Goal: Task Accomplishment & Management: Complete application form

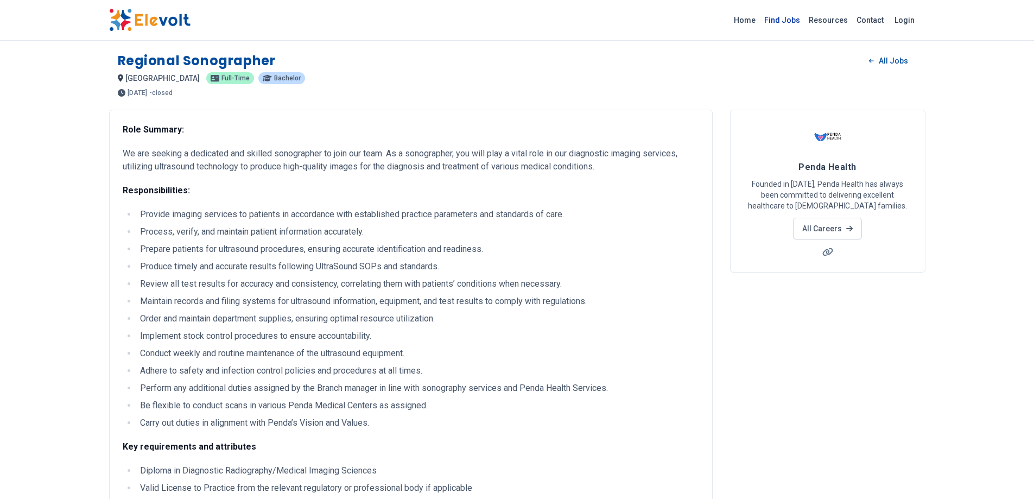
click at [791, 16] on link "Find Jobs" at bounding box center [782, 19] width 45 height 17
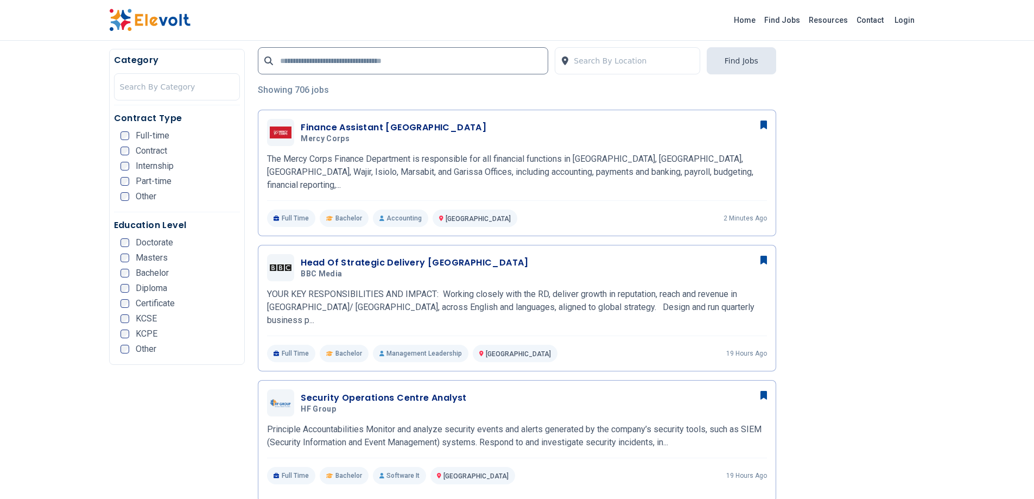
scroll to position [175, 0]
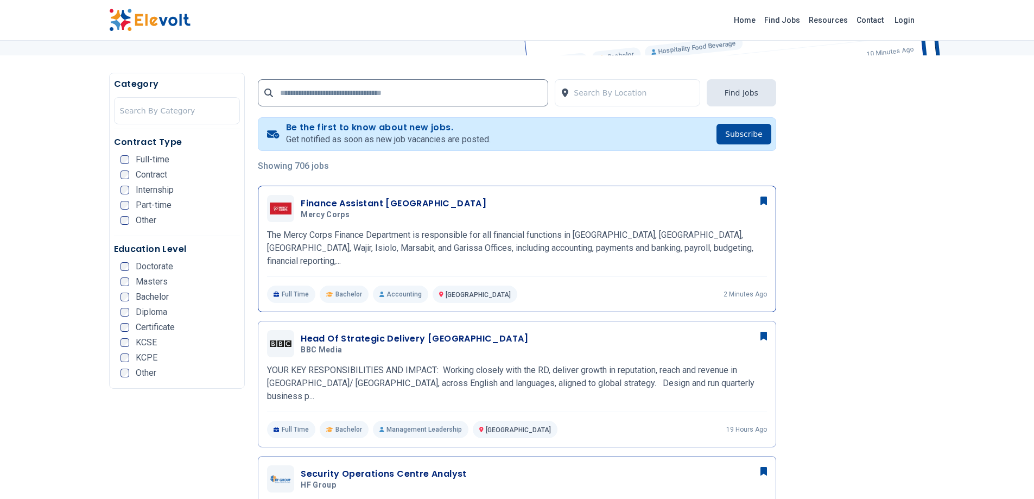
click at [329, 200] on h3 "Finance Assistant Nairobi" at bounding box center [394, 203] width 186 height 13
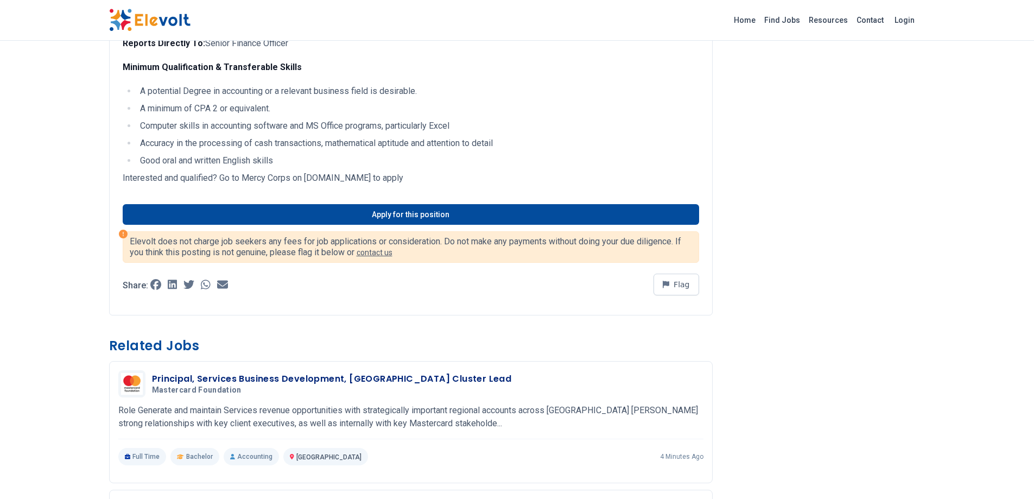
scroll to position [744, 0]
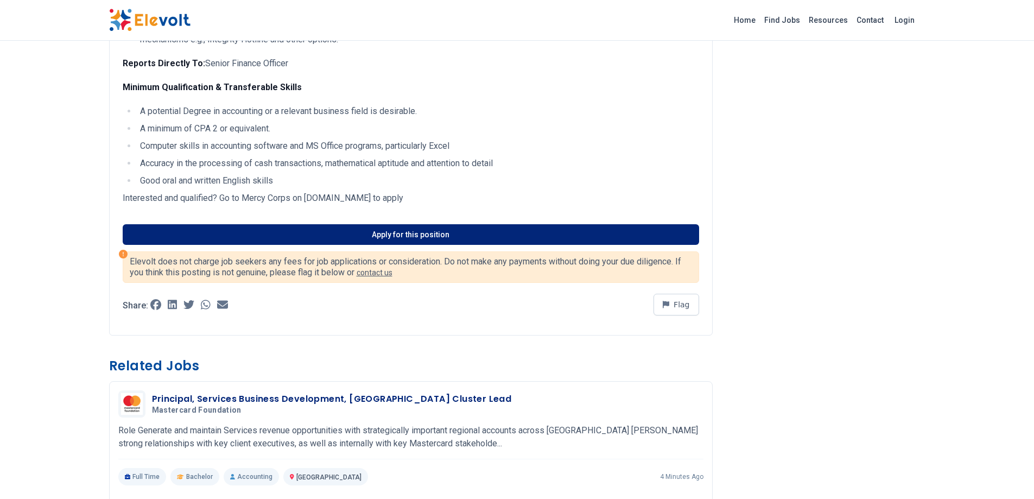
click at [364, 237] on link "Apply for this position" at bounding box center [411, 234] width 577 height 21
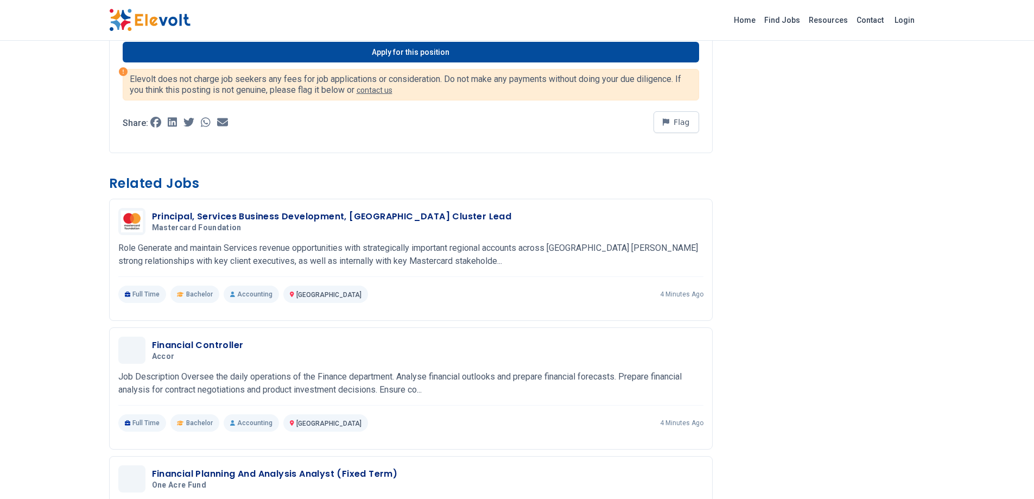
scroll to position [933, 0]
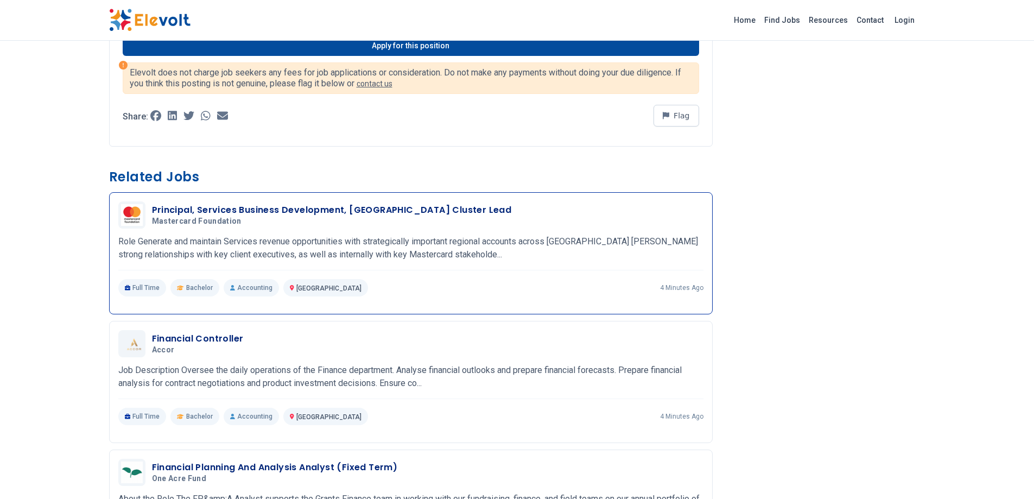
click at [239, 213] on h3 "Principal, Services Business Development, [GEOGRAPHIC_DATA] Cluster Lead" at bounding box center [332, 210] width 360 height 13
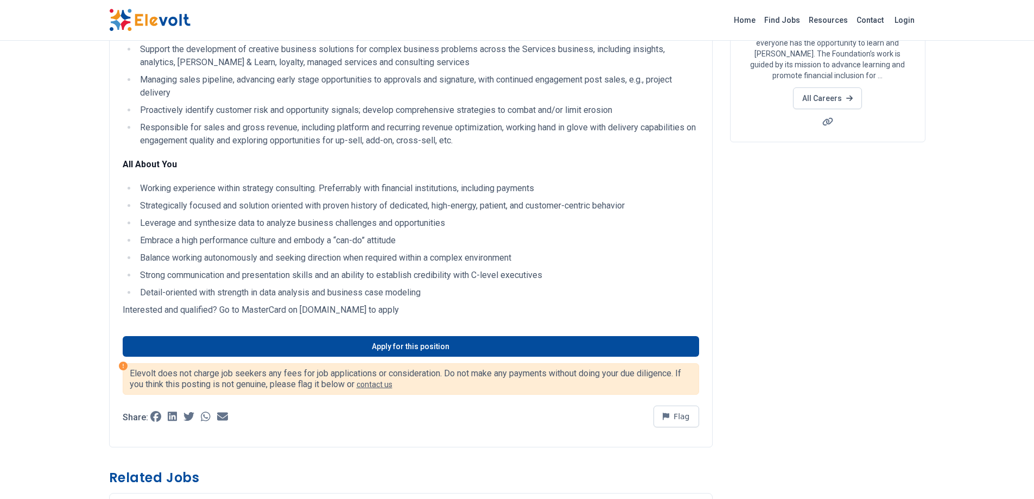
scroll to position [170, 0]
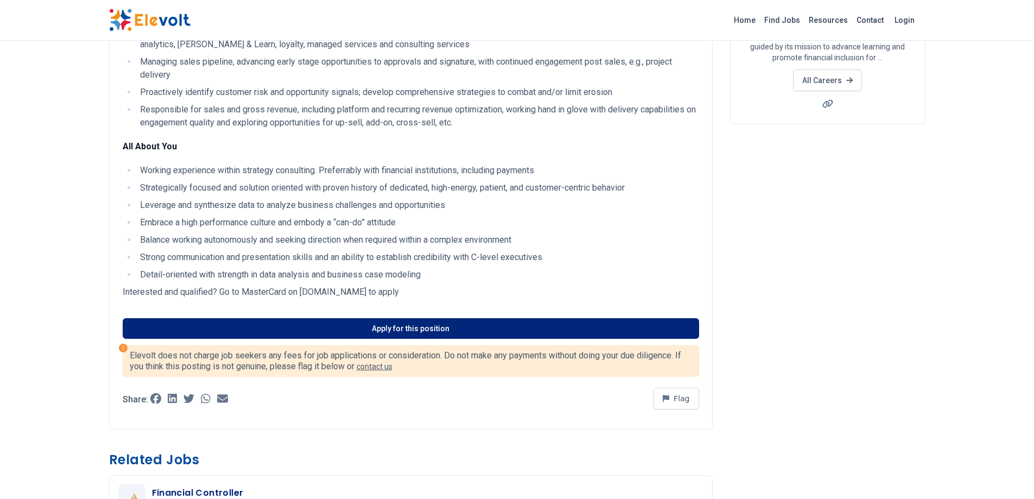
click at [328, 327] on link "Apply for this position" at bounding box center [411, 328] width 577 height 21
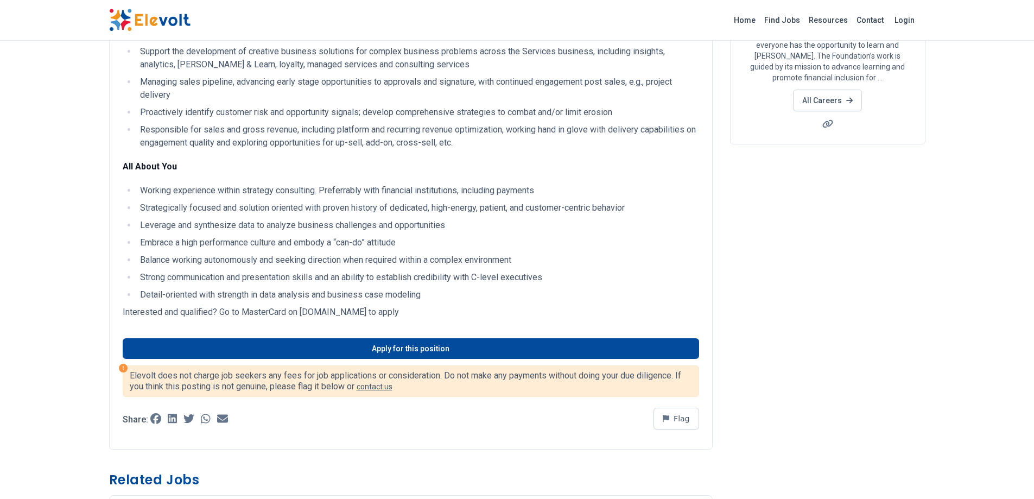
scroll to position [0, 0]
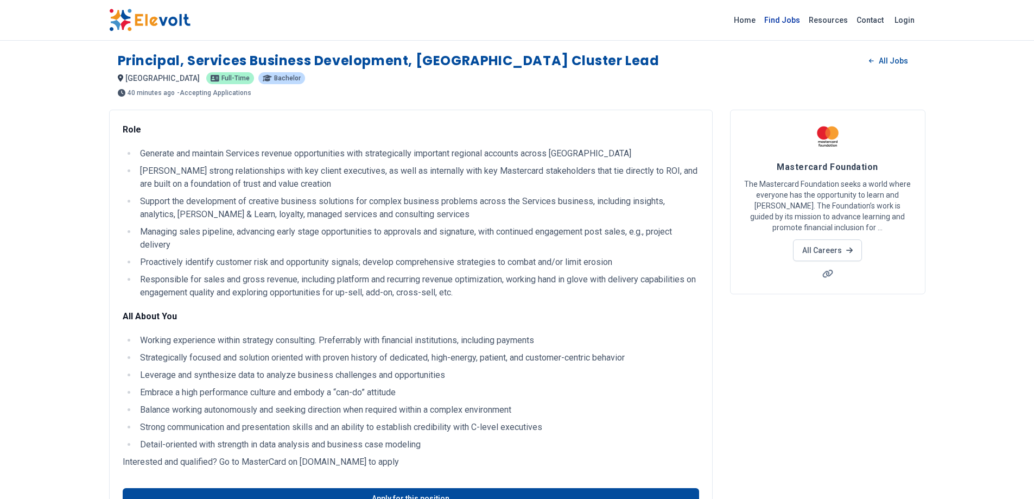
click at [781, 18] on link "Find Jobs" at bounding box center [782, 19] width 45 height 17
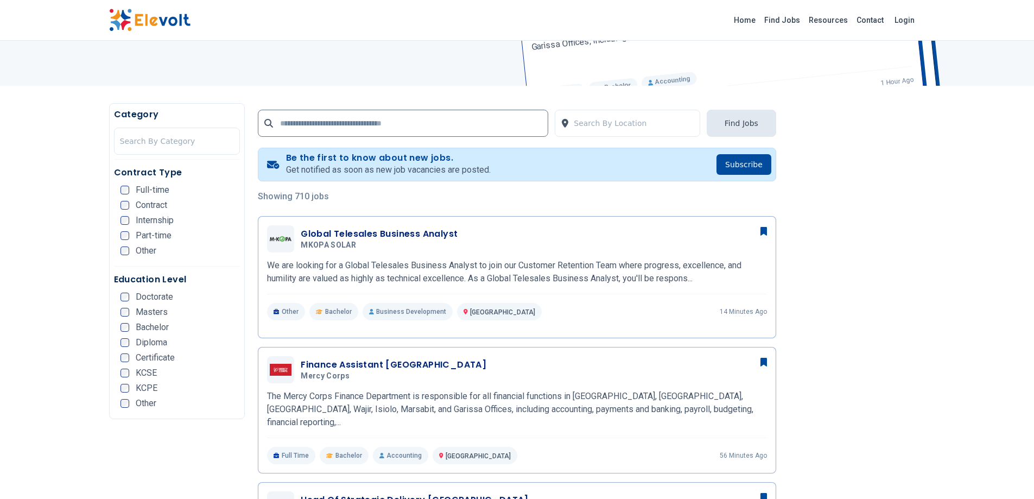
scroll to position [118, 0]
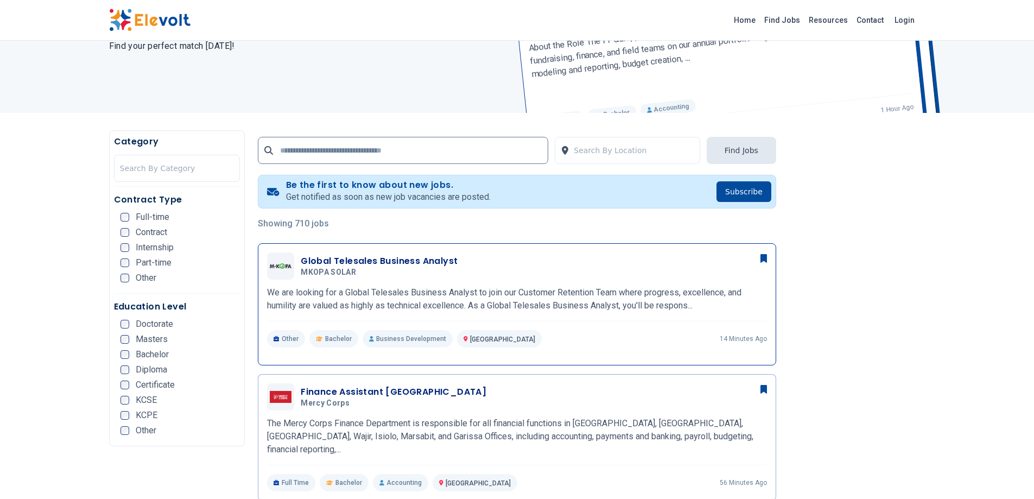
click at [359, 260] on h3 "Global Telesales Business Analyst" at bounding box center [379, 261] width 157 height 13
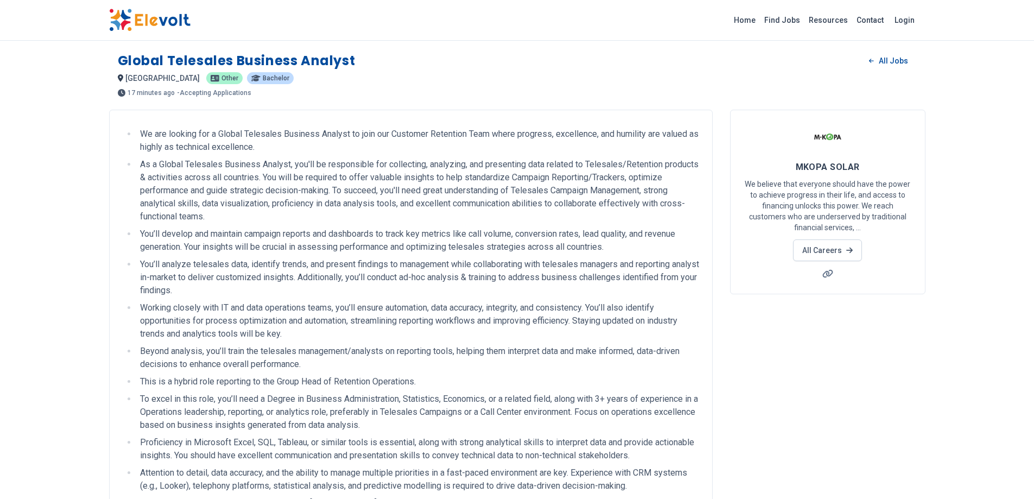
drag, startPoint x: 448, startPoint y: 306, endPoint x: 130, endPoint y: 123, distance: 366.8
click at [130, 123] on div "We are looking for a Global Telesales Business Analyst to join our Customer Ret…" at bounding box center [411, 375] width 604 height 531
copy div "Lo ips dolorsi ame c Adipis Elitseddo Eiusmodt Incidid ut labo etd Magnaali Eni…"
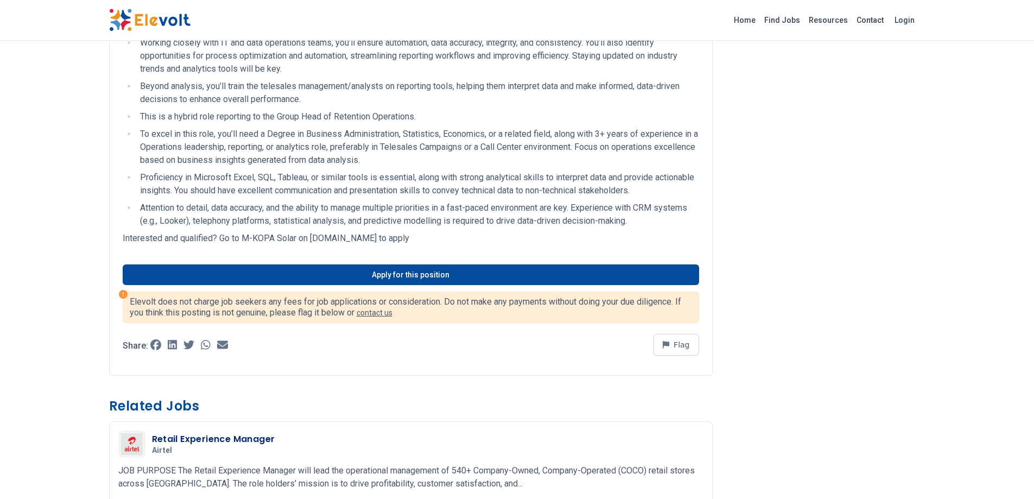
scroll to position [267, 0]
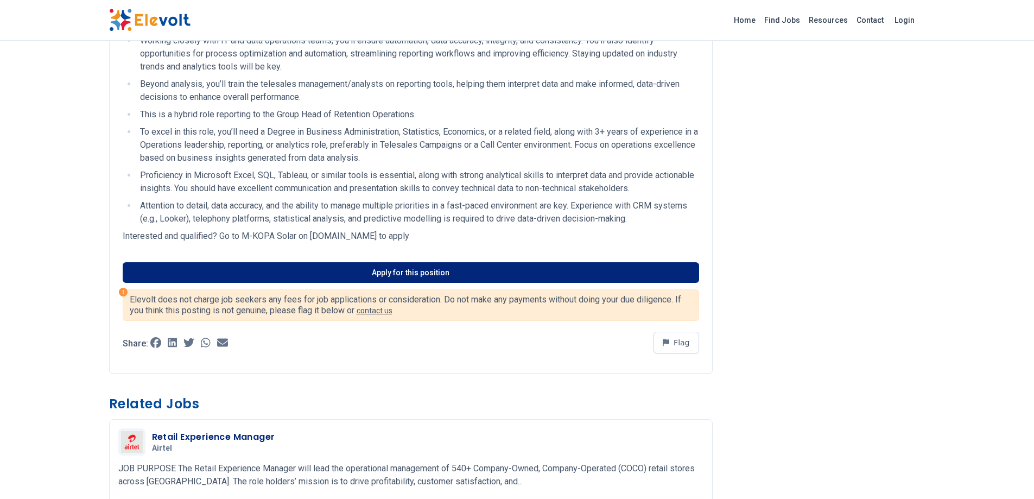
click at [325, 276] on link "Apply for this position" at bounding box center [411, 272] width 577 height 21
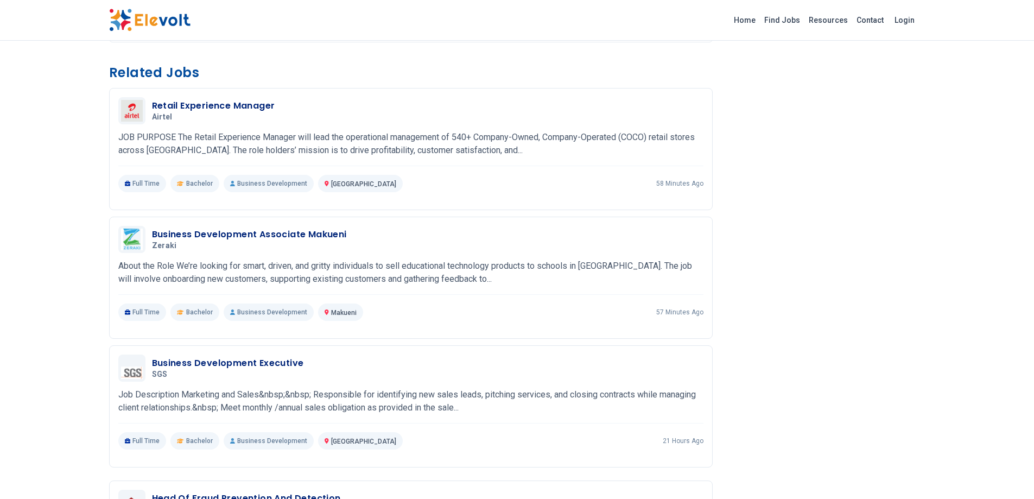
scroll to position [603, 0]
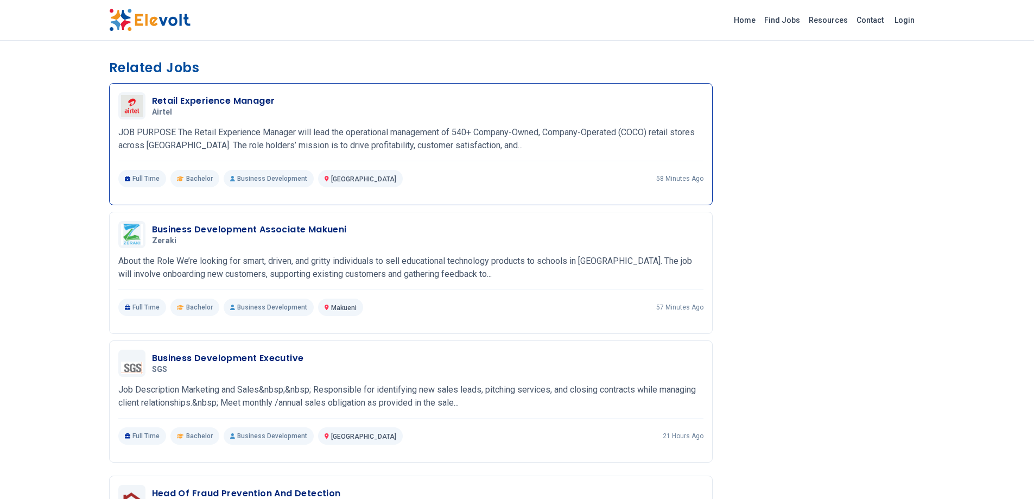
click at [208, 99] on h3 "Retail Experience Manager" at bounding box center [213, 100] width 123 height 13
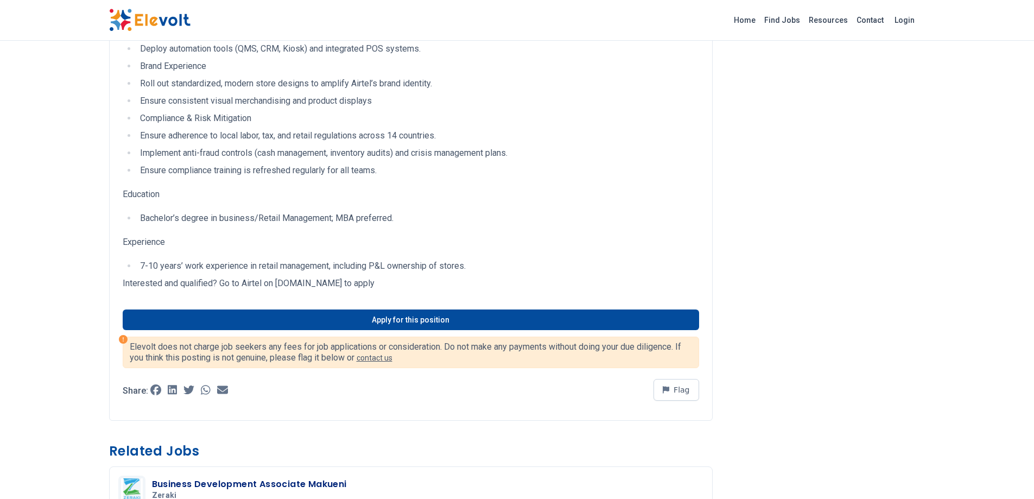
scroll to position [382, 0]
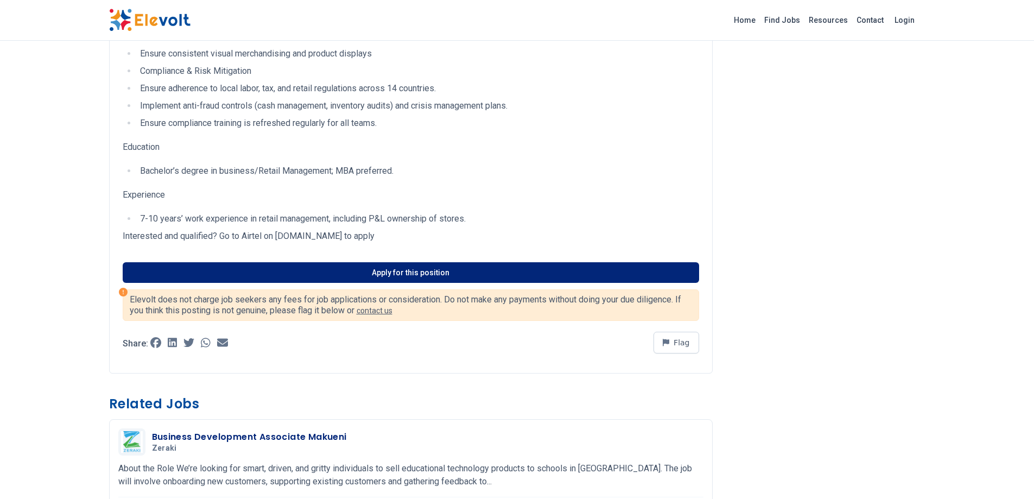
click at [422, 272] on link "Apply for this position" at bounding box center [411, 272] width 577 height 21
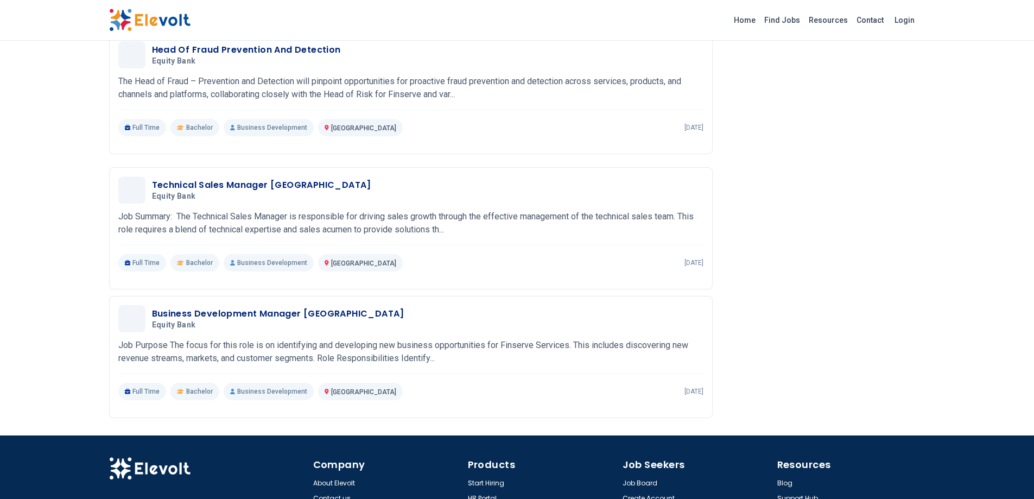
scroll to position [1031, 0]
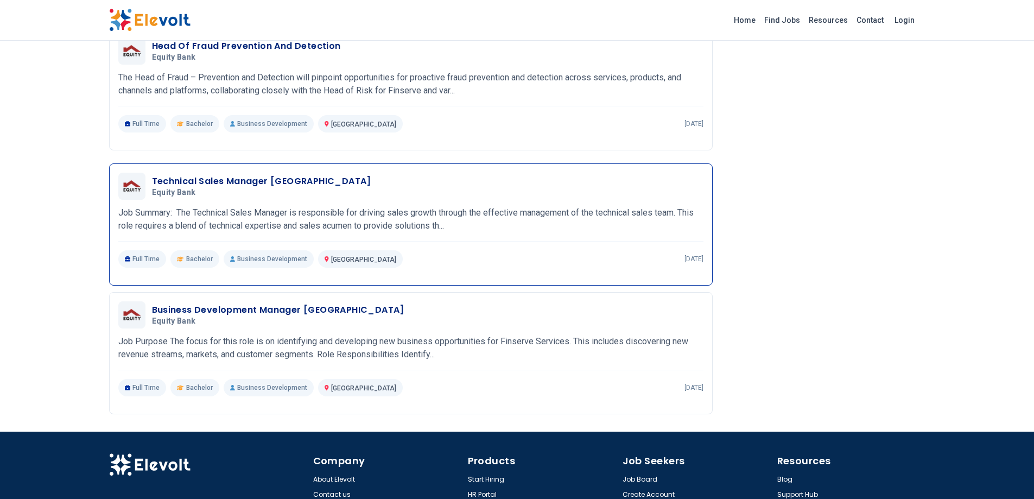
click at [200, 182] on h3 "Technical Sales Manager [GEOGRAPHIC_DATA]" at bounding box center [261, 181] width 219 height 13
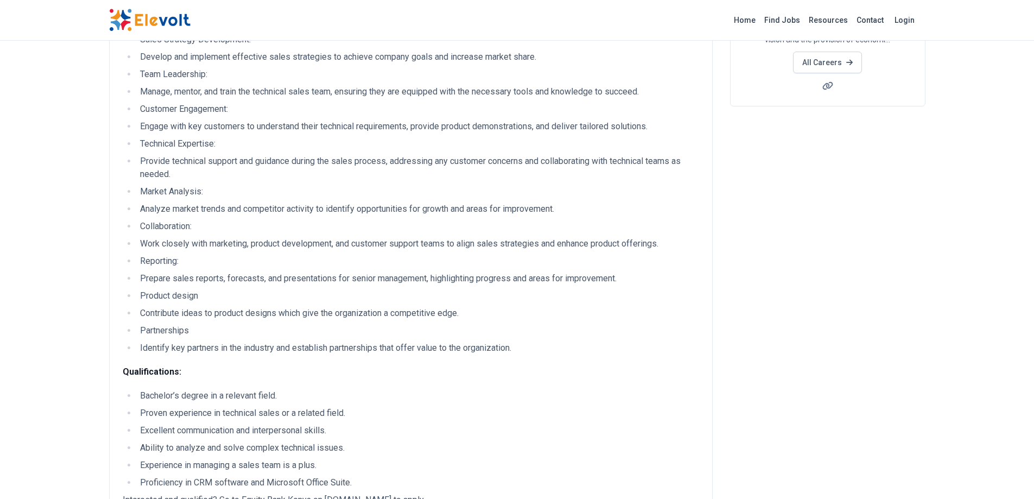
scroll to position [401, 0]
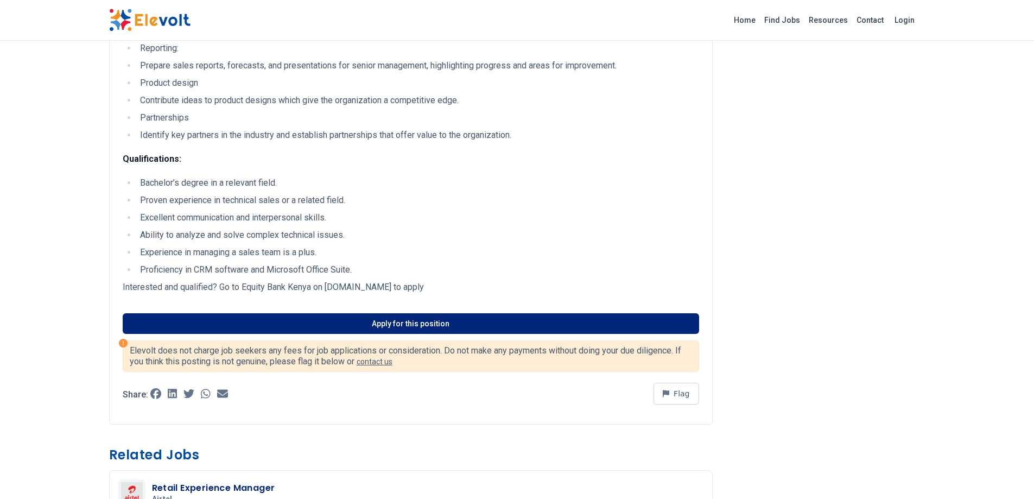
click at [271, 313] on link "Apply for this position" at bounding box center [411, 323] width 577 height 21
